Goal: Information Seeking & Learning: Learn about a topic

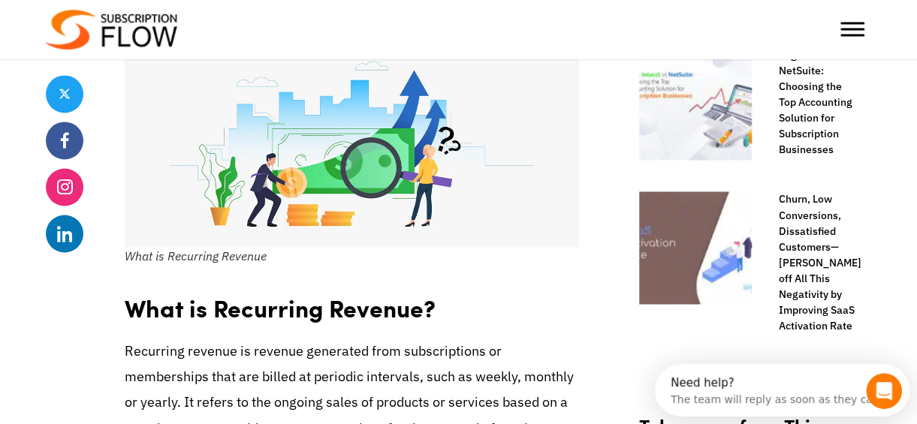
scroll to position [1314, 0]
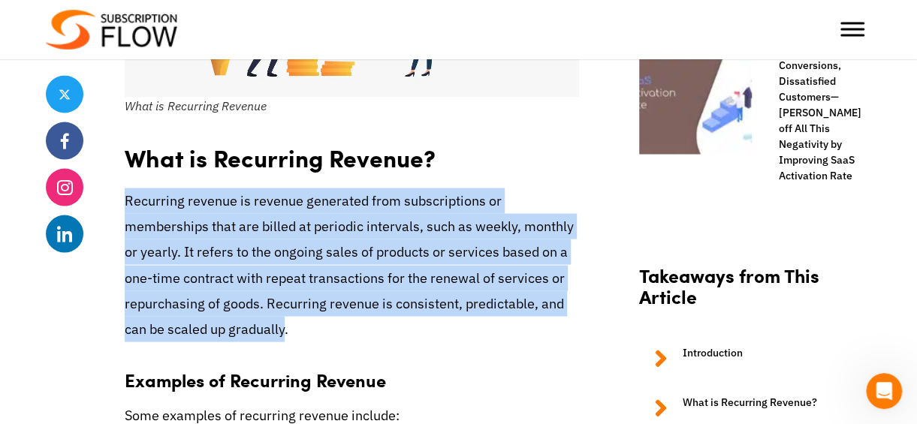
drag, startPoint x: 120, startPoint y: 197, endPoint x: 282, endPoint y: 339, distance: 214.9
copy p "Recurring revenue is revenue generated from subscriptions or memberships that a…"
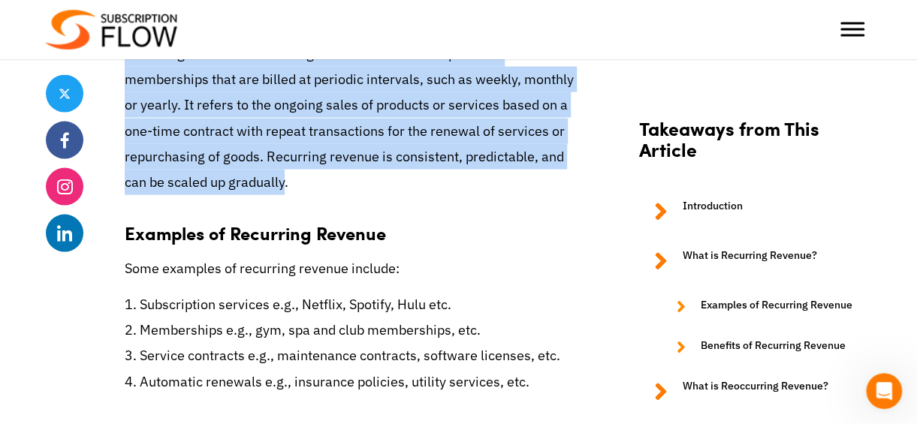
scroll to position [1467, 0]
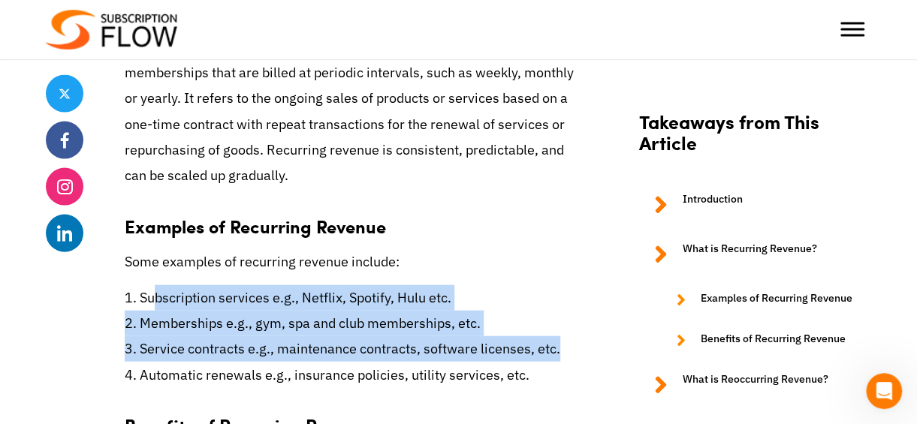
drag, startPoint x: 152, startPoint y: 308, endPoint x: 548, endPoint y: 343, distance: 397.2
click at [548, 343] on p "1. Subscription services e.g., Netflix, Spotify, Hulu etc. 2. Memberships e.g.,…" at bounding box center [352, 336] width 454 height 103
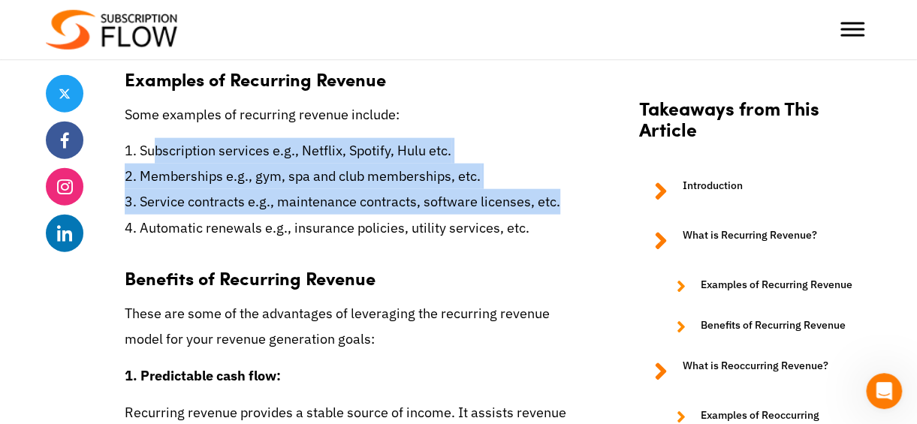
scroll to position [1619, 0]
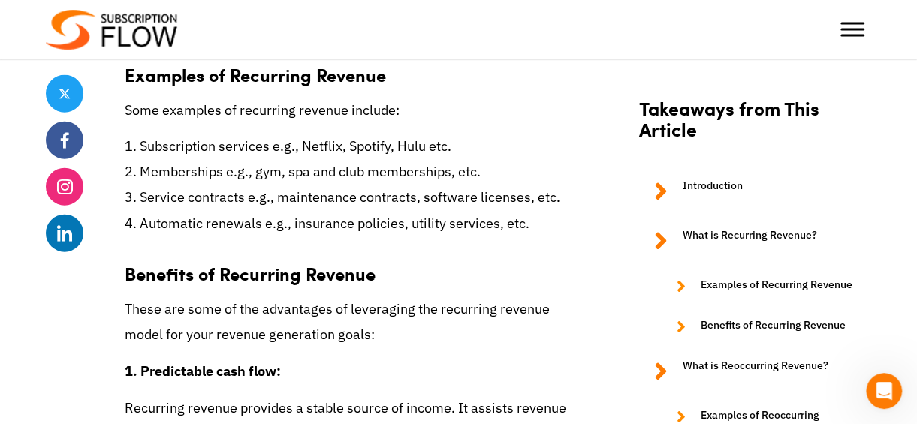
click at [359, 285] on h3 "Benefits of Recurring Revenue" at bounding box center [352, 266] width 454 height 38
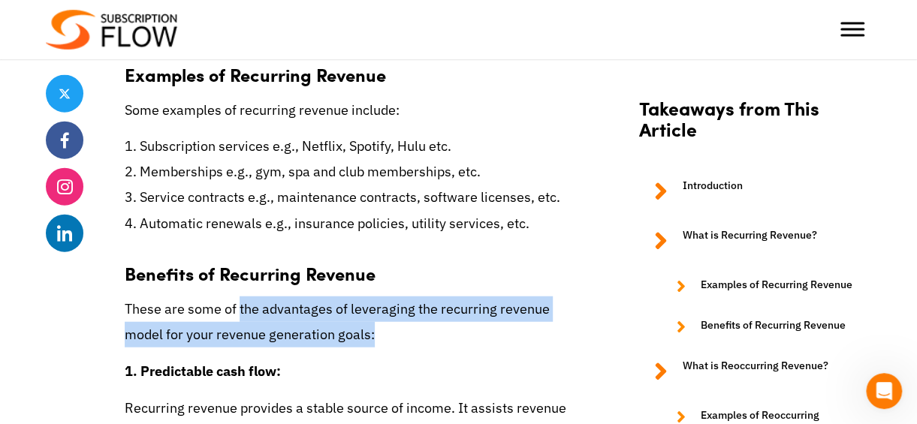
drag, startPoint x: 242, startPoint y: 301, endPoint x: 374, endPoint y: 330, distance: 135.3
click at [374, 330] on p "These are some of the advantages of leveraging the recurring revenue model for …" at bounding box center [352, 322] width 454 height 51
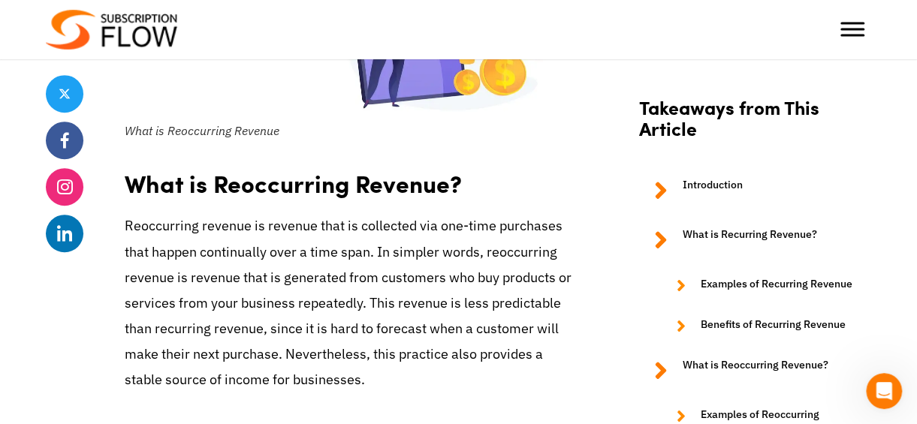
scroll to position [3084, 0]
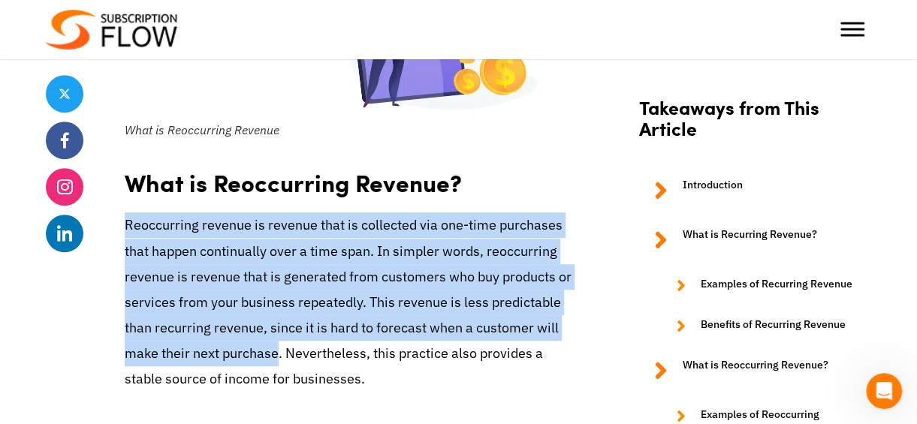
drag, startPoint x: 121, startPoint y: 223, endPoint x: 273, endPoint y: 351, distance: 198.8
copy p "Reoccurring revenue is revenue that is collected via one-time purchases that ha…"
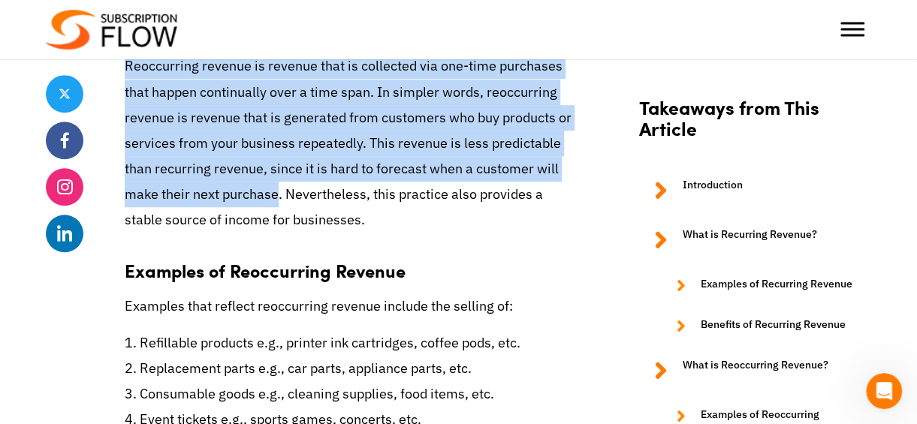
scroll to position [3243, 0]
drag, startPoint x: 168, startPoint y: 339, endPoint x: 508, endPoint y: 360, distance: 340.0
click at [508, 360] on p "1. Refillable products e.g., printer ink cartridges, coffee pods, etc. 2. Repla…" at bounding box center [352, 381] width 454 height 103
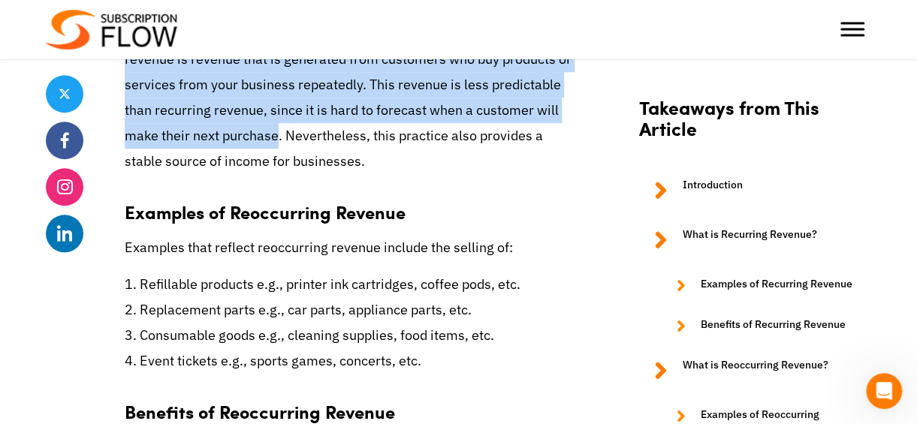
scroll to position [3306, 0]
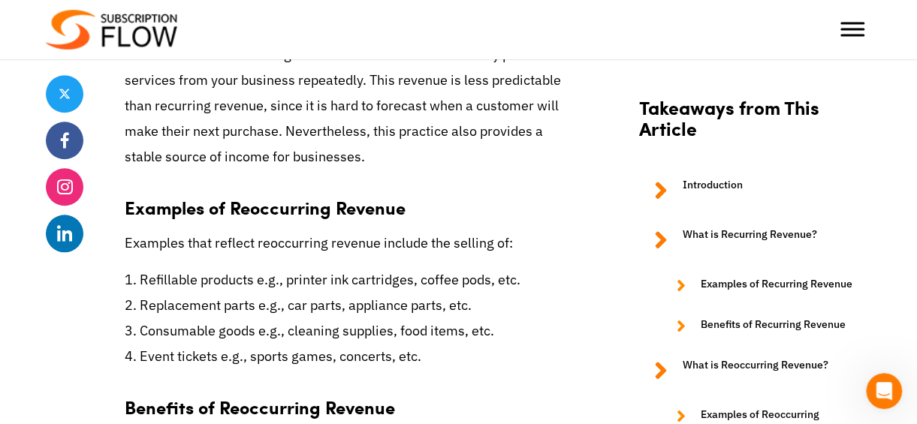
click at [373, 328] on p "1. Refillable products e.g., printer ink cartridges, coffee pods, etc. 2. Repla…" at bounding box center [352, 318] width 454 height 103
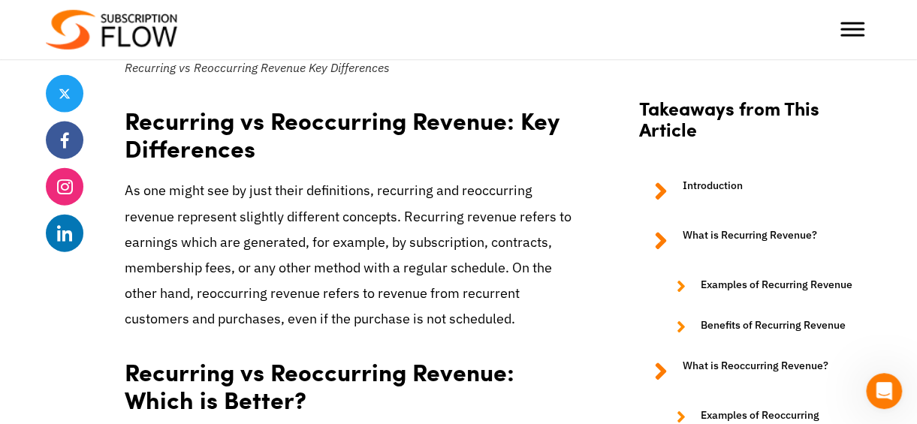
scroll to position [4321, 0]
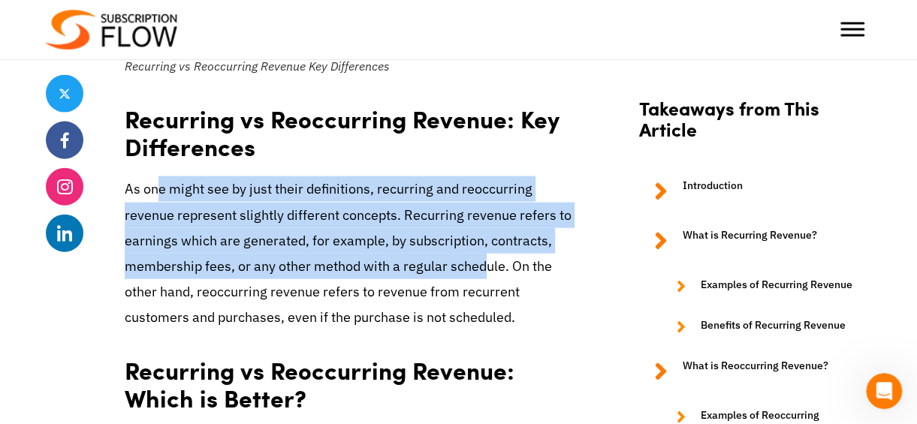
drag, startPoint x: 186, startPoint y: 191, endPoint x: 400, endPoint y: 261, distance: 225.1
click at [400, 261] on p "As one might see by just their definitions, recurring and reoccurring revenue r…" at bounding box center [352, 253] width 454 height 154
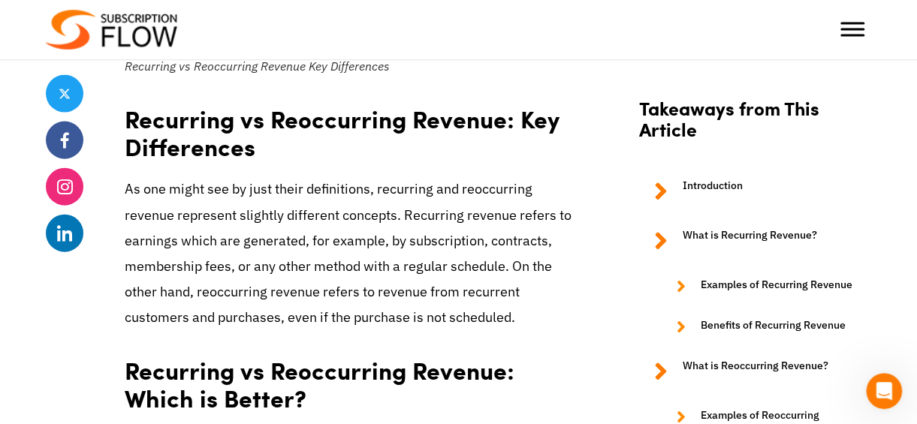
drag, startPoint x: 400, startPoint y: 261, endPoint x: 419, endPoint y: 297, distance: 40.0
click at [419, 297] on p "As one might see by just their definitions, recurring and reoccurring revenue r…" at bounding box center [352, 253] width 454 height 154
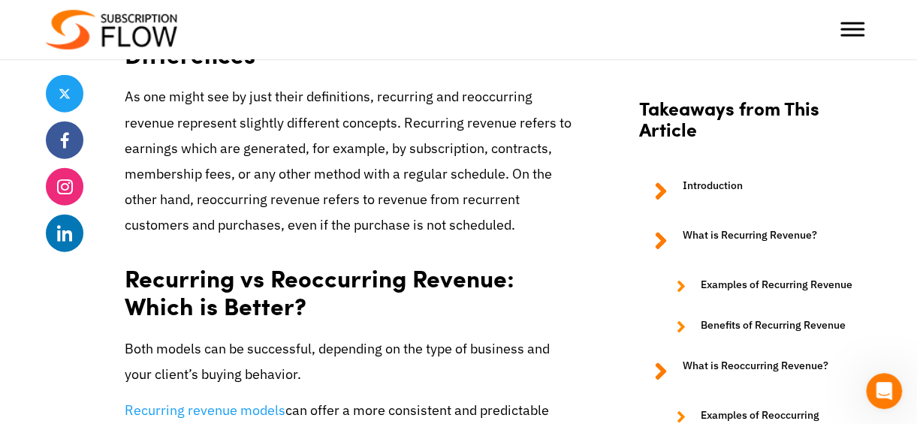
scroll to position [4414, 0]
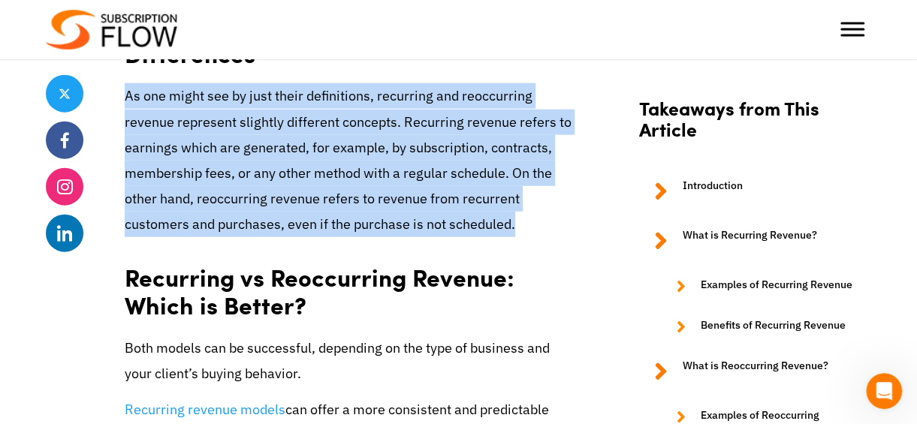
drag, startPoint x: 426, startPoint y: 224, endPoint x: 110, endPoint y: 86, distance: 345.0
copy p "As one might see by just their definitions, recurring and reoccurring revenue r…"
